Goal: Task Accomplishment & Management: Manage account settings

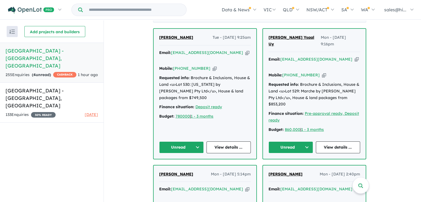
scroll to position [249, 0]
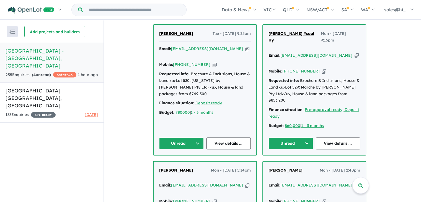
click at [198, 138] on button "Unread" at bounding box center [181, 144] width 45 height 12
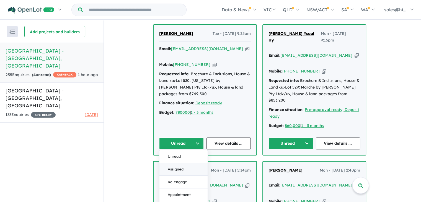
click at [186, 163] on button "Assigned" at bounding box center [184, 169] width 48 height 13
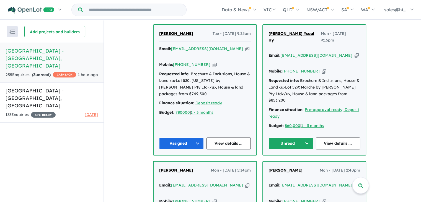
click at [306, 138] on button "Unread" at bounding box center [291, 144] width 45 height 12
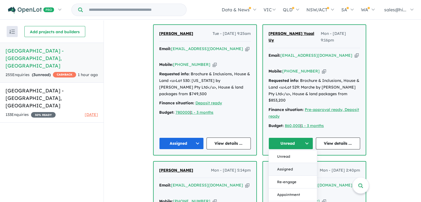
click at [295, 163] on button "Assigned" at bounding box center [293, 169] width 48 height 13
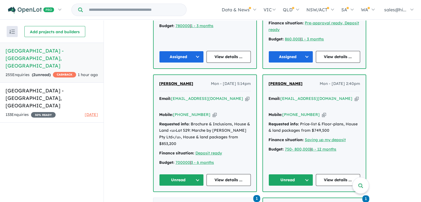
scroll to position [332, 0]
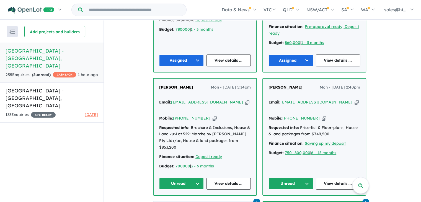
click at [199, 178] on button "Unread" at bounding box center [181, 184] width 45 height 12
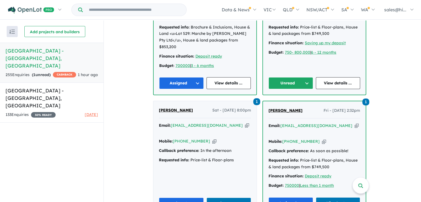
scroll to position [431, 0]
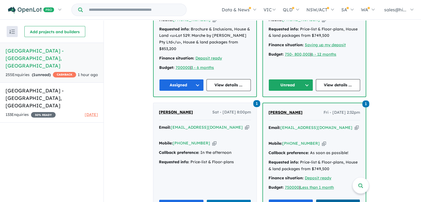
click at [330, 199] on link "View 1 notes" at bounding box center [338, 205] width 45 height 12
drag, startPoint x: 418, startPoint y: 82, endPoint x: 418, endPoint y: 76, distance: 6.4
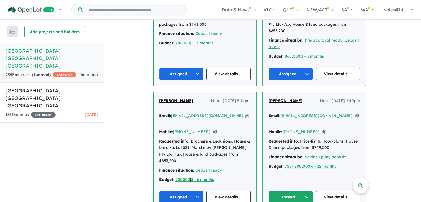
scroll to position [315, 0]
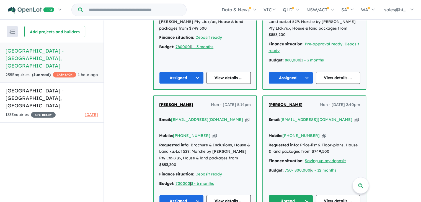
click at [310, 195] on button "Unread" at bounding box center [291, 201] width 45 height 12
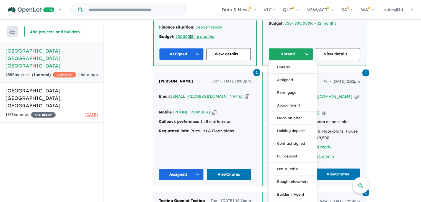
scroll to position [460, 0]
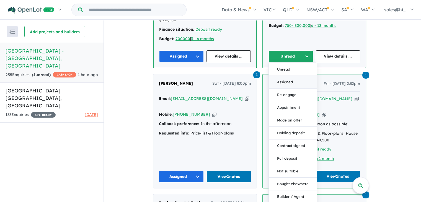
click at [295, 76] on button "Assigned" at bounding box center [293, 82] width 48 height 13
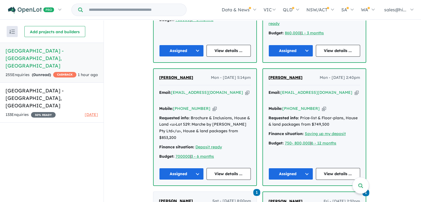
scroll to position [352, 0]
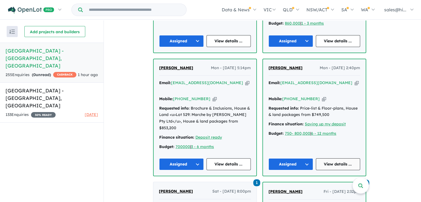
click at [335, 158] on link "View details ..." at bounding box center [338, 164] width 45 height 12
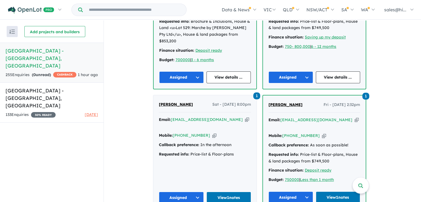
scroll to position [441, 0]
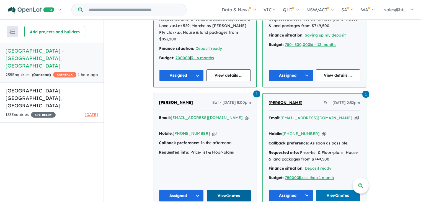
click at [225, 190] on link "View 1 notes" at bounding box center [229, 196] width 45 height 12
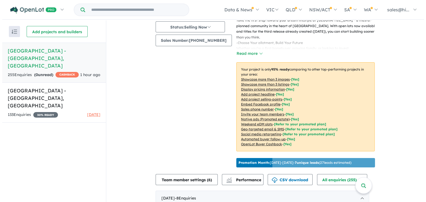
scroll to position [0, 0]
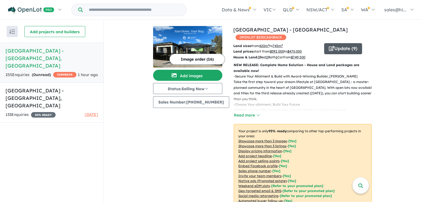
click at [334, 48] on button "Update ( 9 )" at bounding box center [343, 48] width 38 height 11
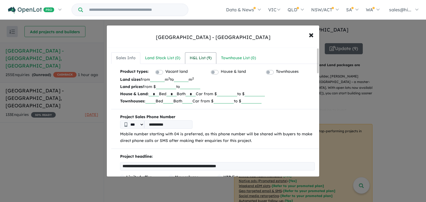
click at [199, 58] on div "H&L List ( 9 )" at bounding box center [201, 58] width 22 height 7
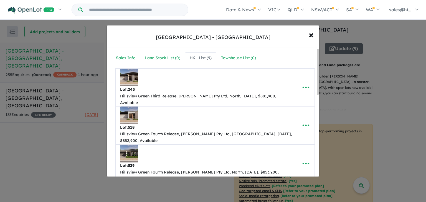
scroll to position [2, 0]
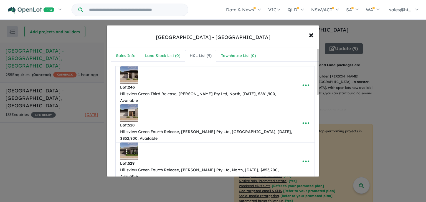
click at [316, 71] on div "**********" at bounding box center [213, 112] width 212 height 129
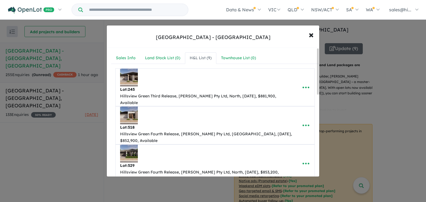
scroll to position [1, 0]
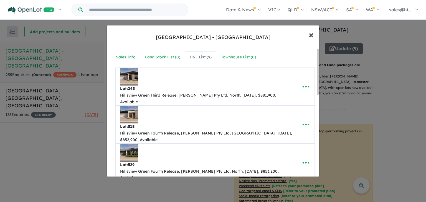
click at [313, 37] on span "×" at bounding box center [310, 35] width 5 height 12
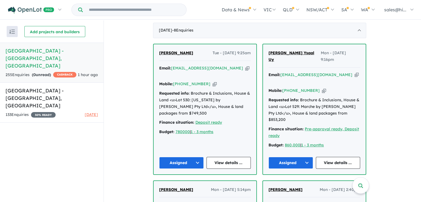
scroll to position [222, 0]
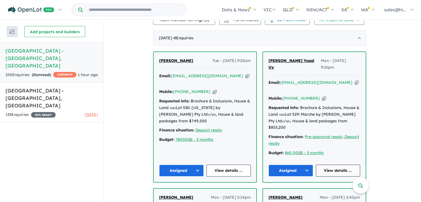
click at [330, 165] on link "View details ..." at bounding box center [338, 171] width 45 height 12
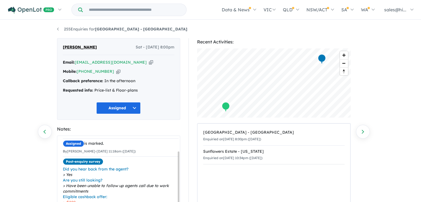
scroll to position [25, 0]
drag, startPoint x: 178, startPoint y: 163, endPoint x: 173, endPoint y: 187, distance: 24.3
click at [173, 187] on div "Unread is marked. 23/08/2025 8:00pm (Saturday) Assigned is marked. By Jiayan Zh…" at bounding box center [118, 176] width 123 height 80
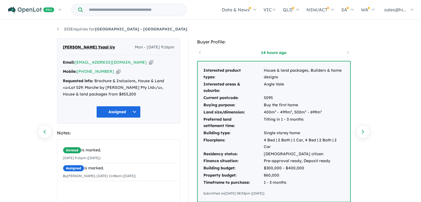
click at [103, 84] on div "Requested info: Brochure & Inclusions, House & Land <u>Lot 529: Marche by [PERS…" at bounding box center [119, 88] width 112 height 20
click at [59, 27] on link "255 Enquiries for [GEOGRAPHIC_DATA] - [GEOGRAPHIC_DATA]" at bounding box center [122, 29] width 130 height 5
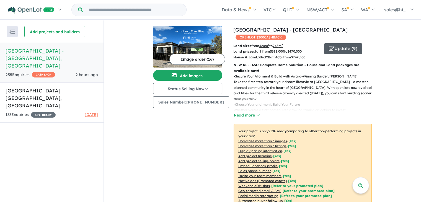
click at [340, 48] on button "Update ( 9 )" at bounding box center [343, 48] width 38 height 11
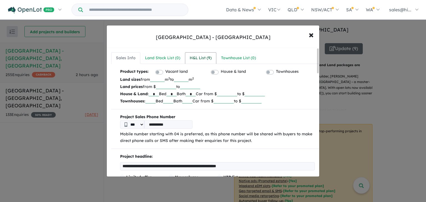
click at [198, 57] on div "H&L List ( 9 )" at bounding box center [201, 58] width 22 height 7
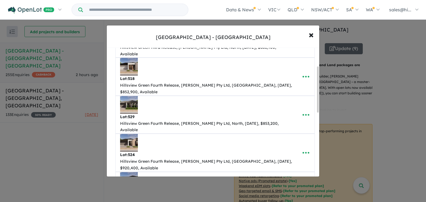
drag, startPoint x: 317, startPoint y: 75, endPoint x: 314, endPoint y: 93, distance: 18.3
click at [314, 93] on div "**********" at bounding box center [213, 112] width 212 height 129
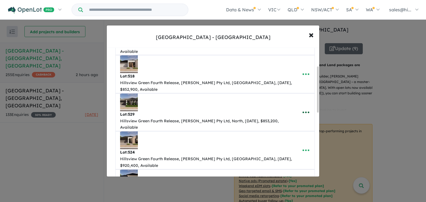
click at [303, 108] on icon "button" at bounding box center [305, 112] width 8 height 8
click at [296, 120] on link "Edit" at bounding box center [293, 126] width 41 height 13
select select "**"
select select "*****"
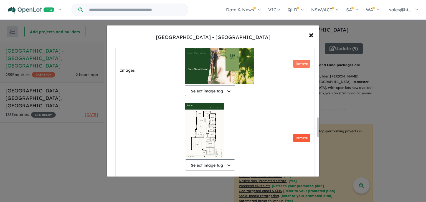
scroll to position [466, 0]
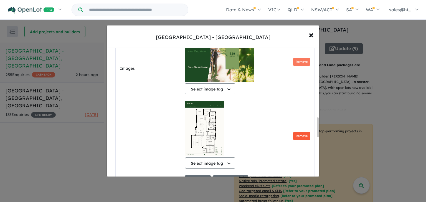
drag, startPoint x: 317, startPoint y: 96, endPoint x: 300, endPoint y: 121, distance: 30.6
click at [300, 121] on div "**********" at bounding box center [213, 112] width 212 height 129
click at [199, 105] on img at bounding box center [204, 128] width 39 height 55
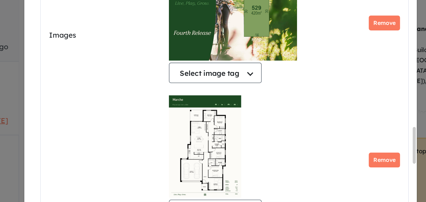
scroll to position [465, 0]
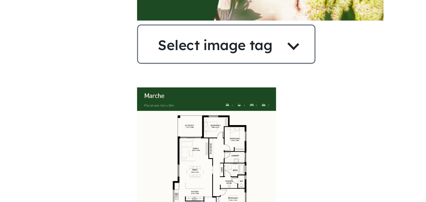
drag, startPoint x: 228, startPoint y: 117, endPoint x: 229, endPoint y: 110, distance: 6.7
click at [229, 110] on div "Select image tag Select image tag Floorplan Aerial Location Map Masterplan Life…" at bounding box center [210, 137] width 50 height 70
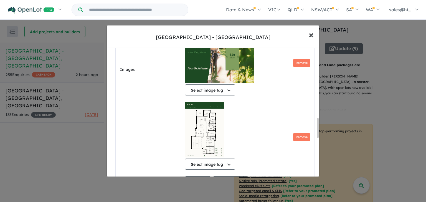
click at [311, 37] on span "×" at bounding box center [310, 35] width 5 height 12
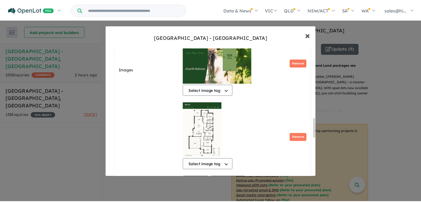
scroll to position [0, 0]
